Goal: Information Seeking & Learning: Learn about a topic

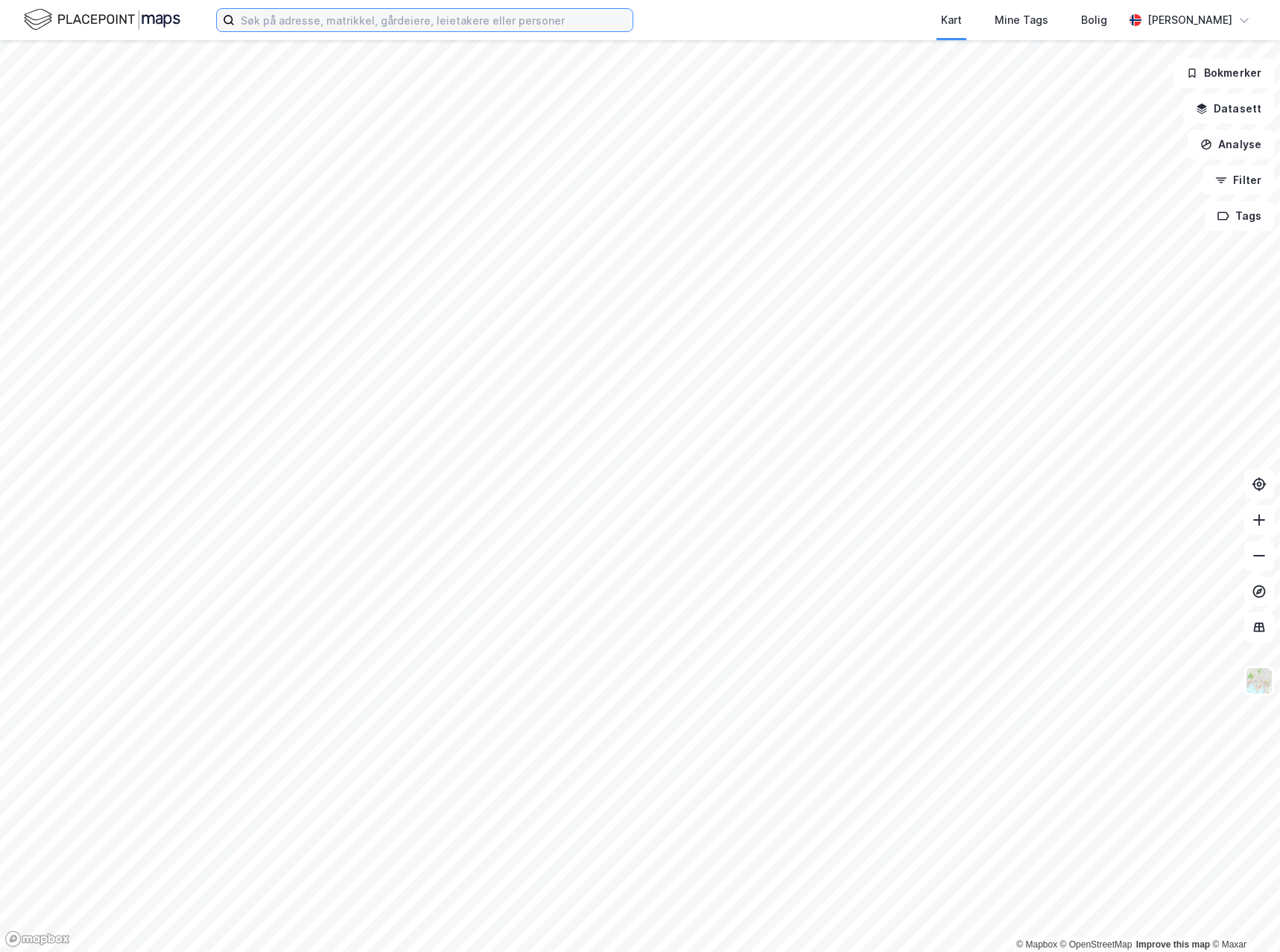
click at [442, 25] on input at bounding box center [434, 20] width 398 height 22
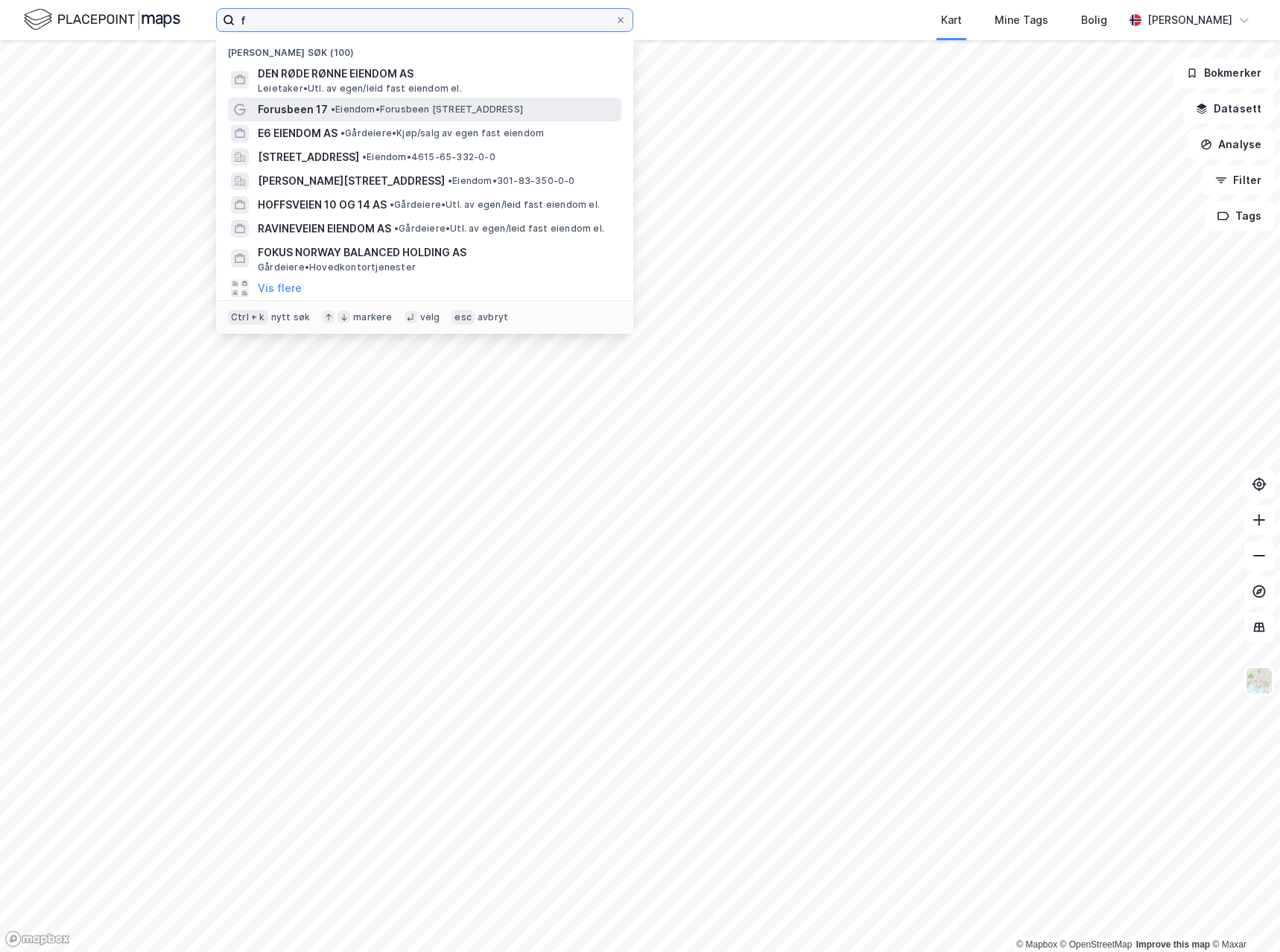
type input "f"
click at [459, 113] on span "• Eiendom • [STREET_ADDRESS]" at bounding box center [426, 109] width 192 height 12
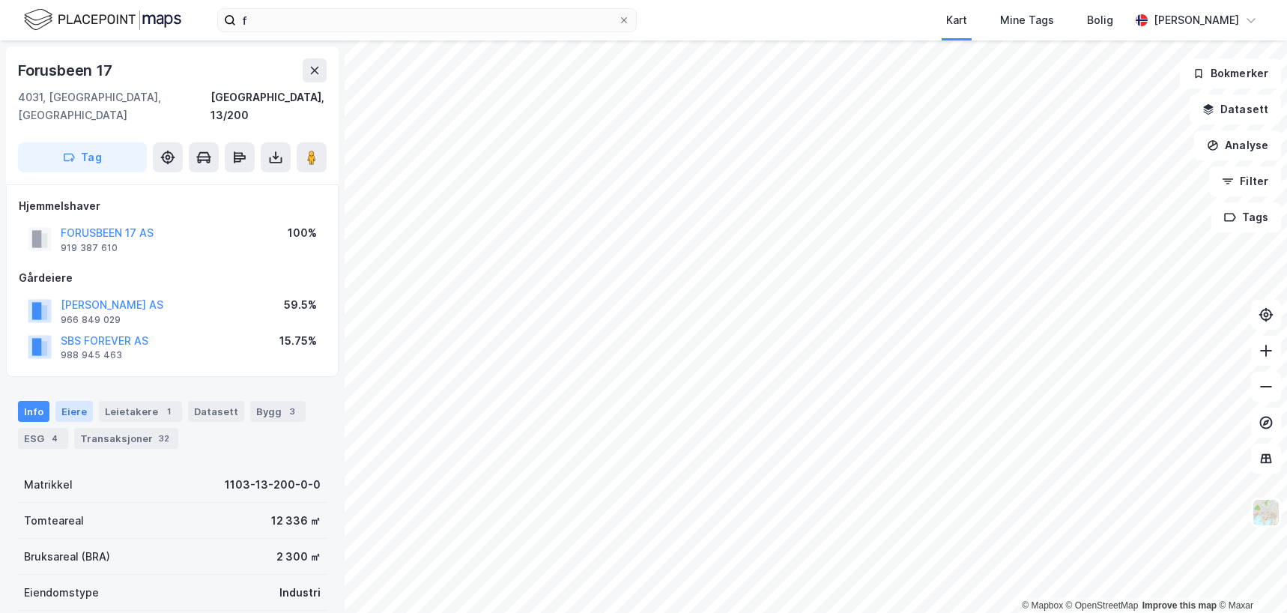
click at [70, 401] on div "Eiere" at bounding box center [73, 411] width 37 height 21
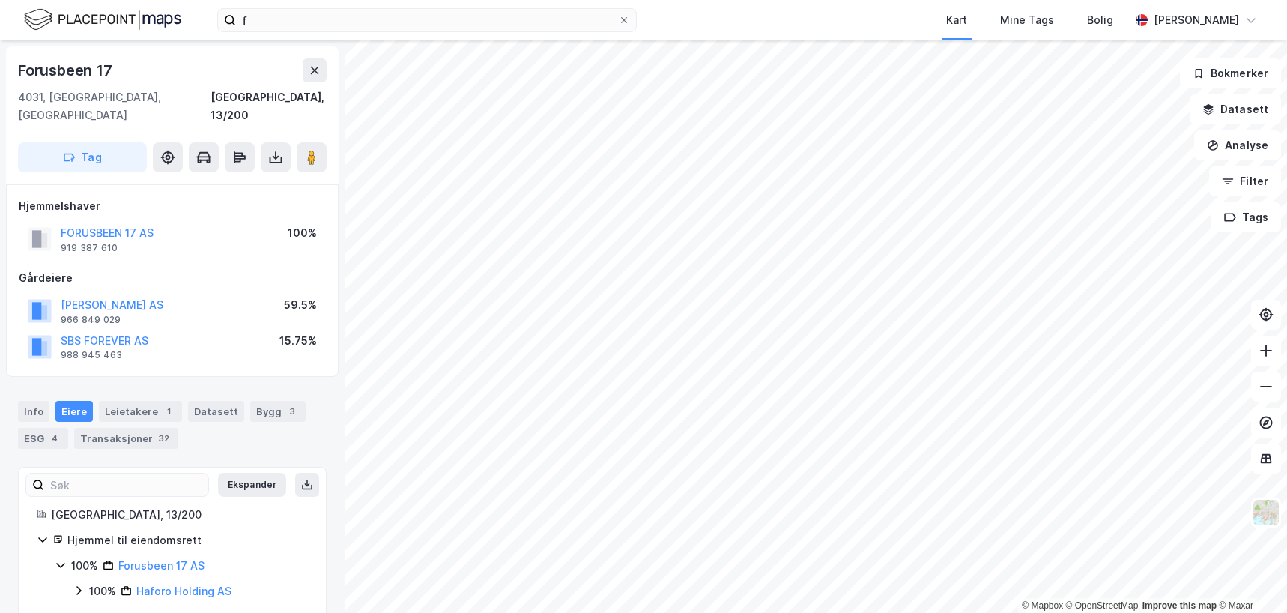
scroll to position [6, 0]
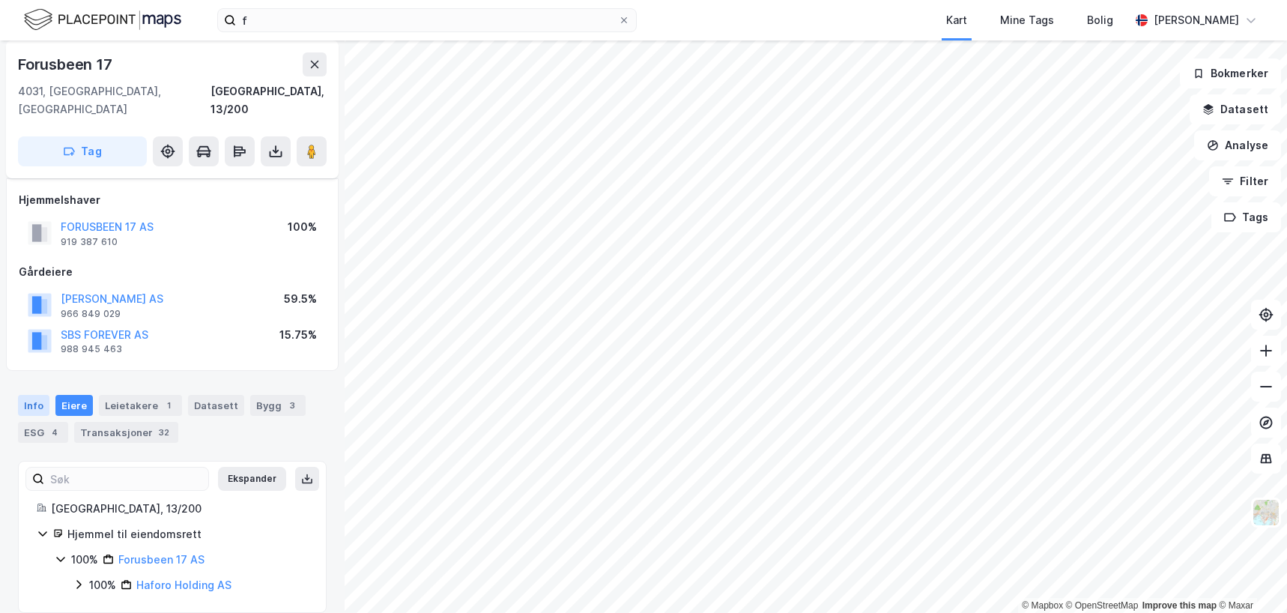
click at [30, 395] on div "Info" at bounding box center [33, 405] width 31 height 21
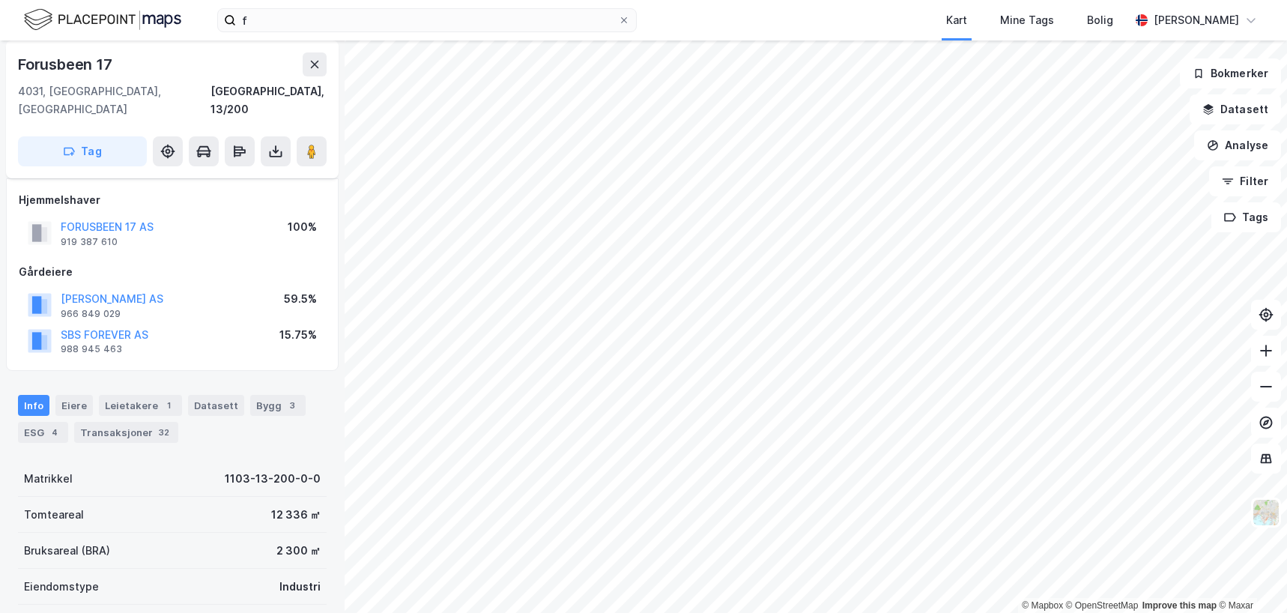
click at [28, 395] on div "Info" at bounding box center [33, 405] width 31 height 21
click at [314, 61] on icon at bounding box center [315, 64] width 12 height 12
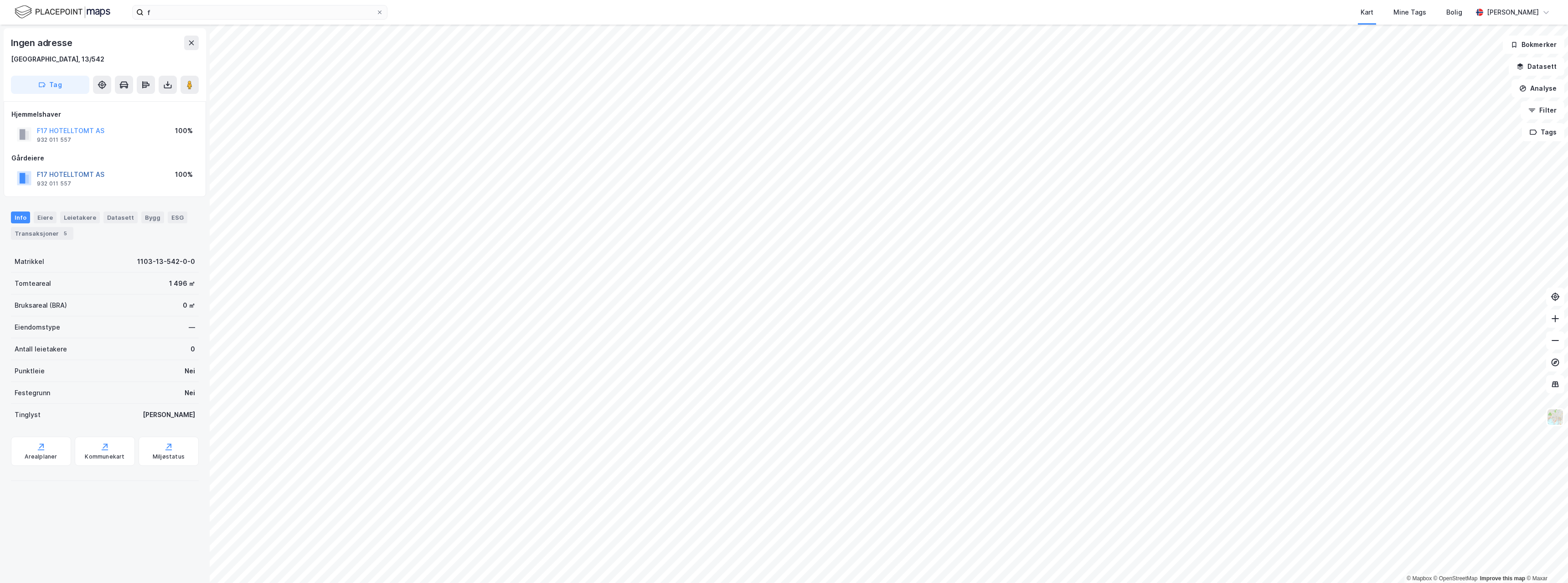
click at [0, 0] on button "F17 HOTELLTOMT AS" at bounding box center [0, 0] width 0 height 0
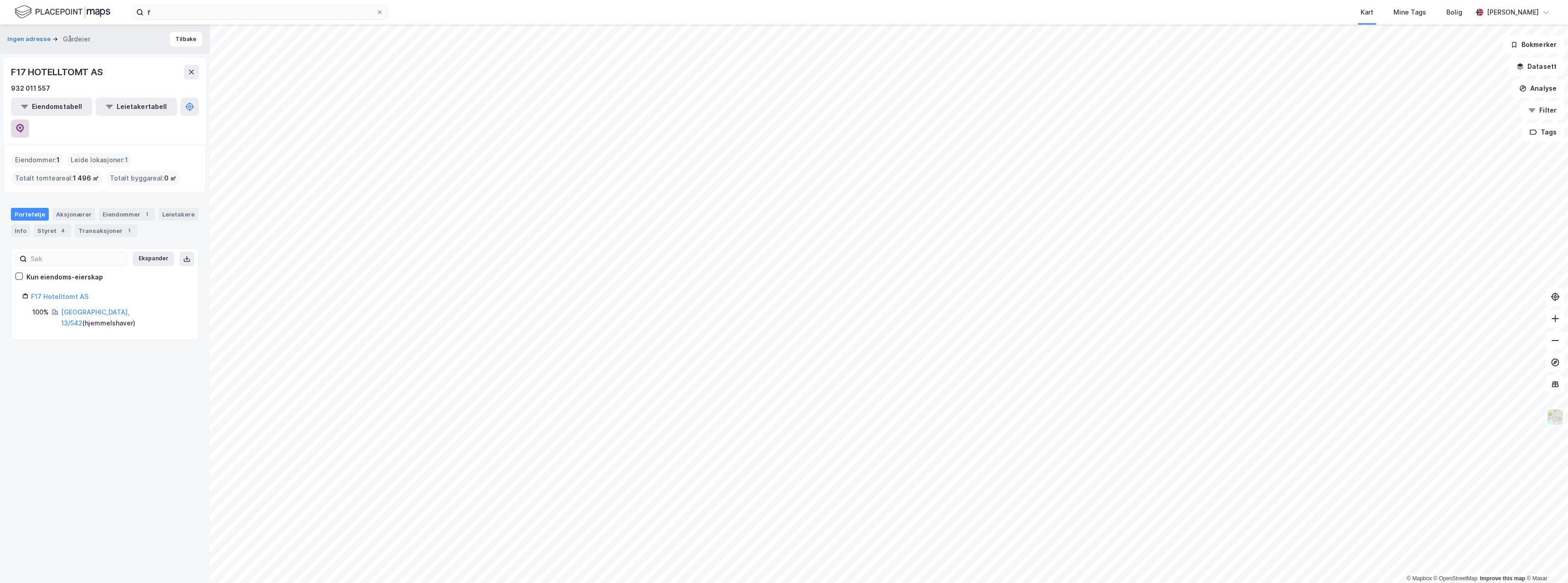
click at [24, 124] on icon at bounding box center [19, 128] width 9 height 9
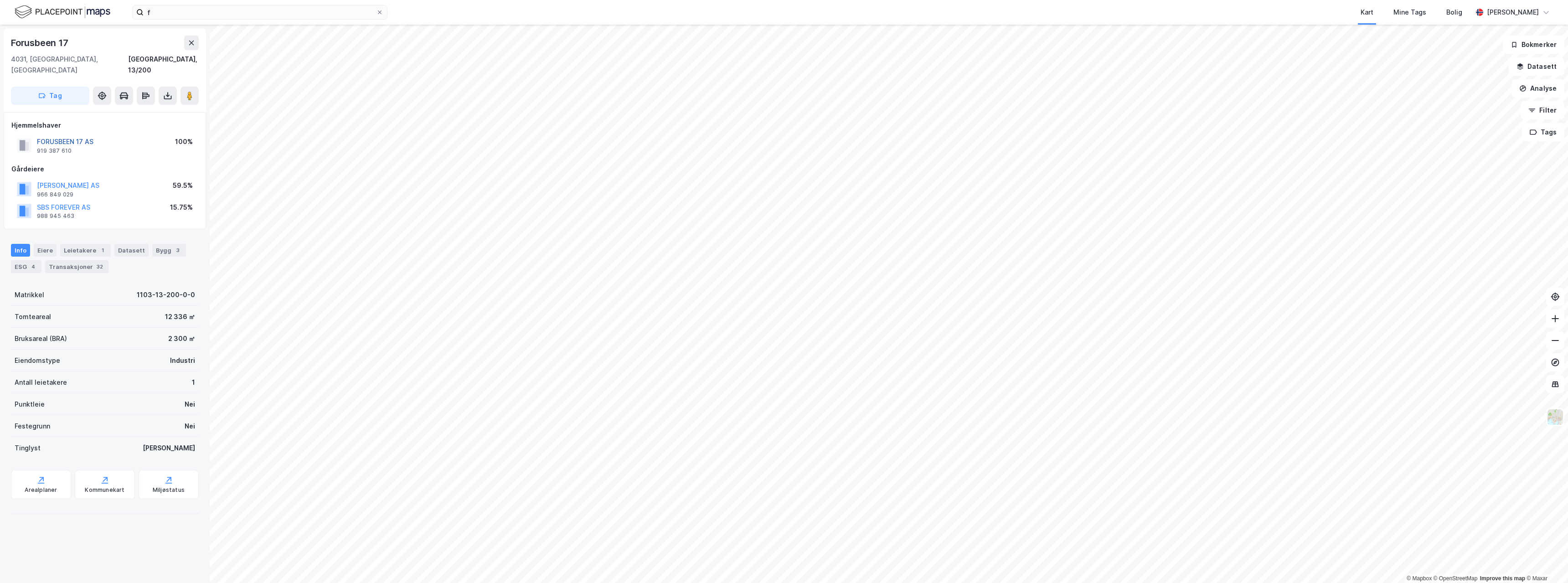
click at [0, 0] on button "FORUSBEEN 17 AS" at bounding box center [0, 0] width 0 height 0
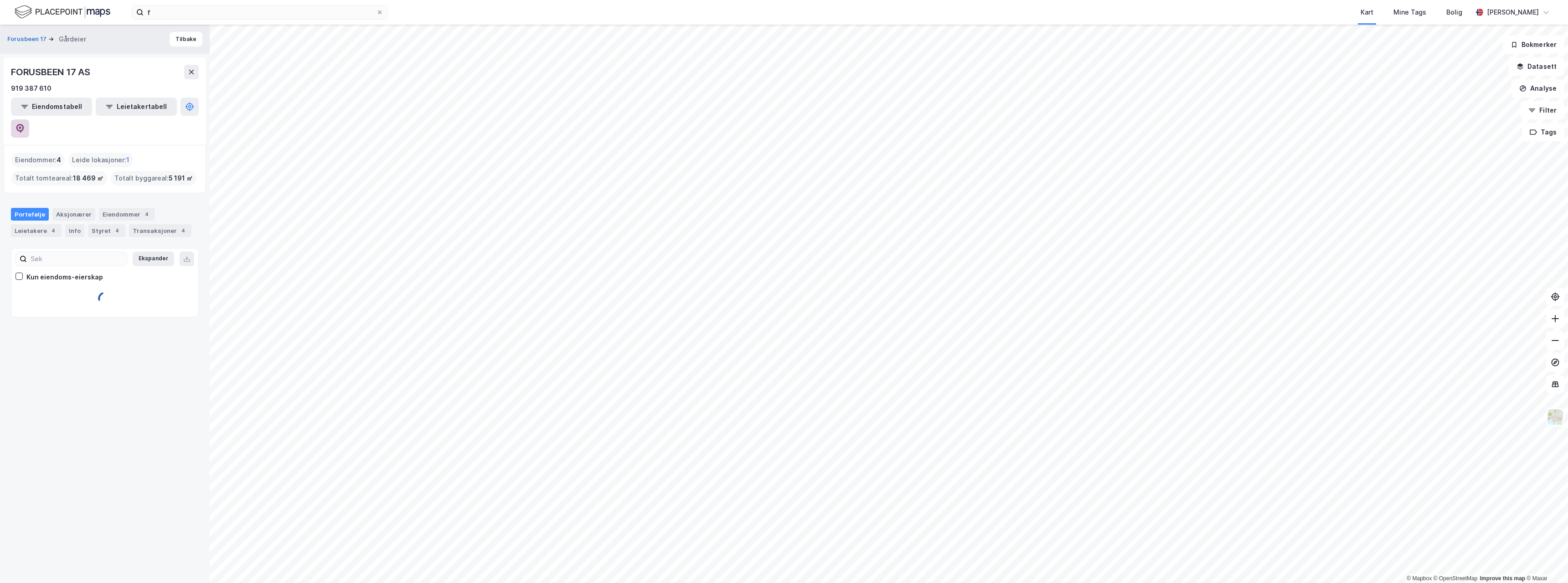
click at [29, 119] on button at bounding box center [20, 128] width 18 height 18
